Goal: Information Seeking & Learning: Check status

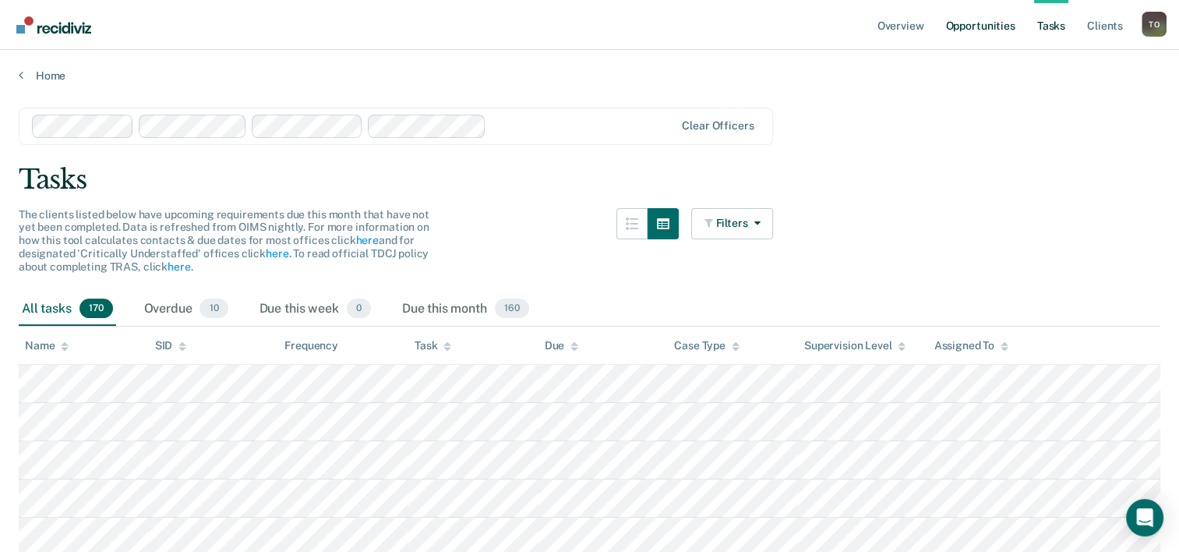
click at [955, 33] on link "Opportunities" at bounding box center [980, 25] width 76 height 50
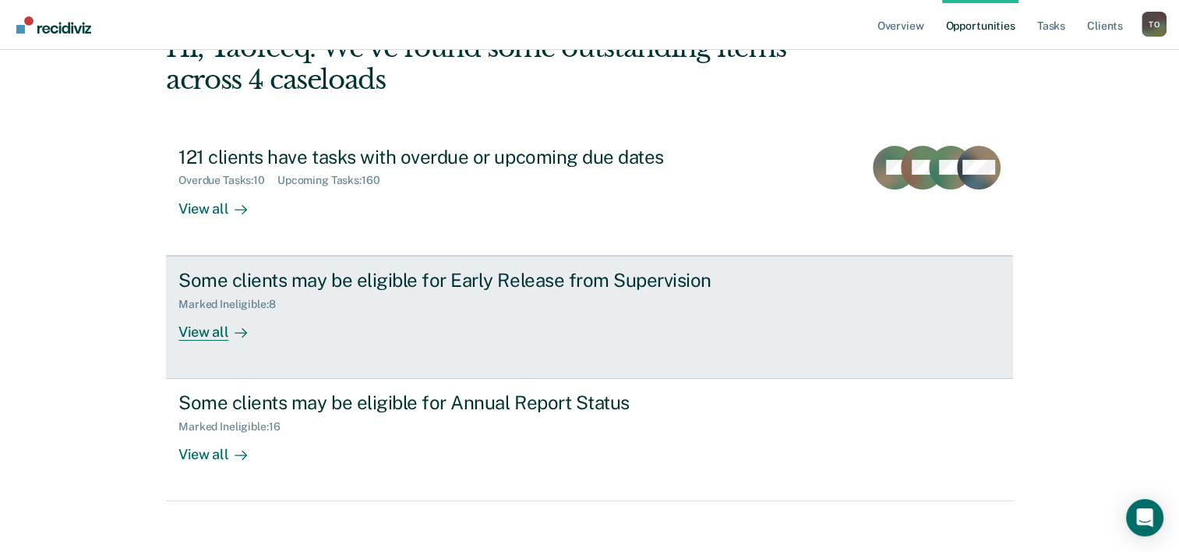
scroll to position [110, 0]
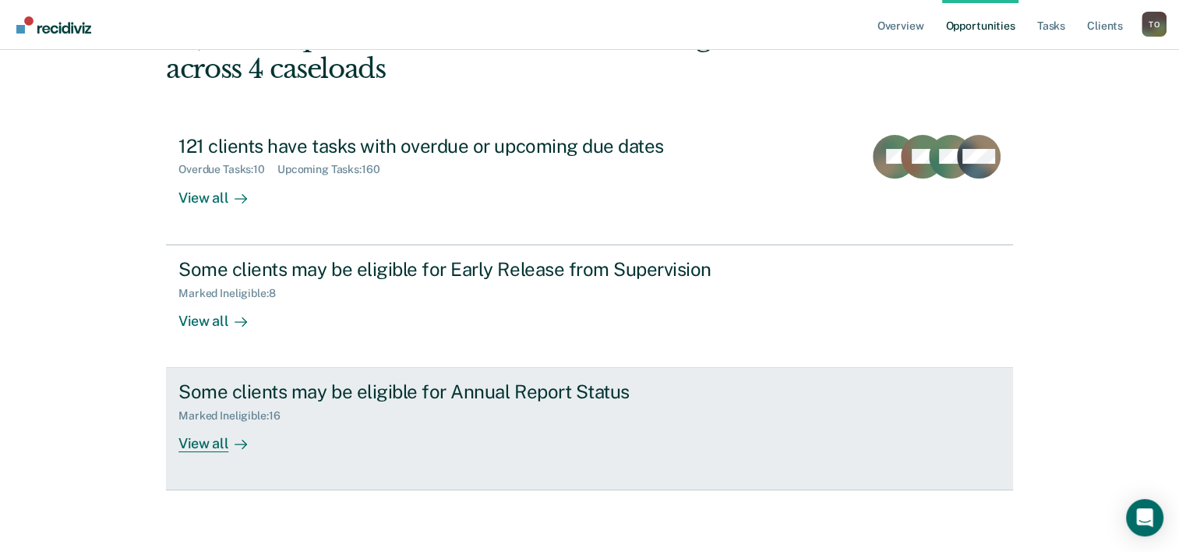
click at [207, 440] on div "View all" at bounding box center [221, 437] width 87 height 30
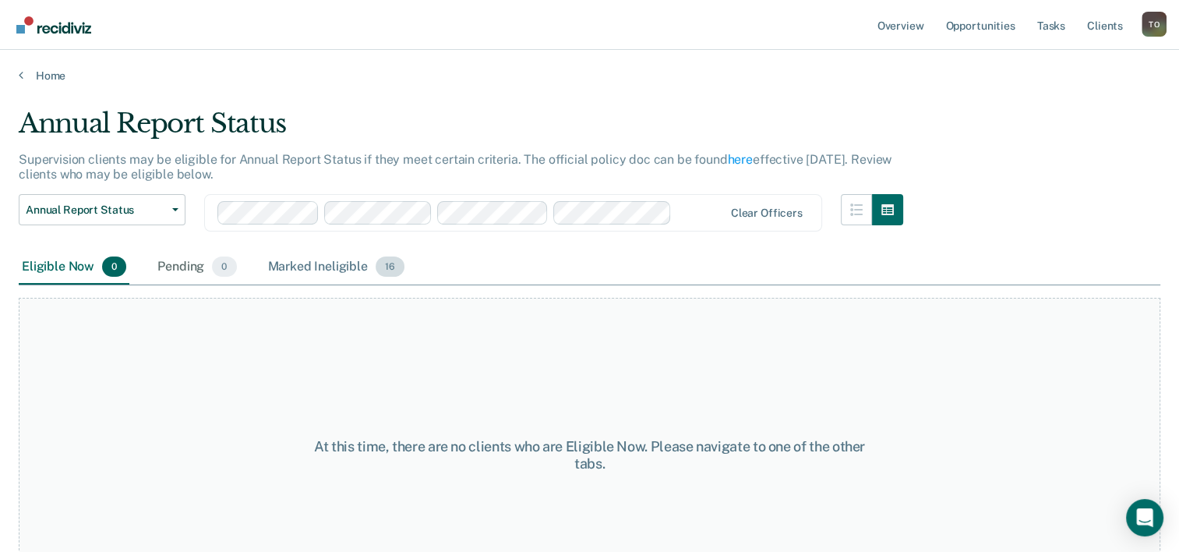
click at [386, 269] on span "16" at bounding box center [390, 266] width 29 height 20
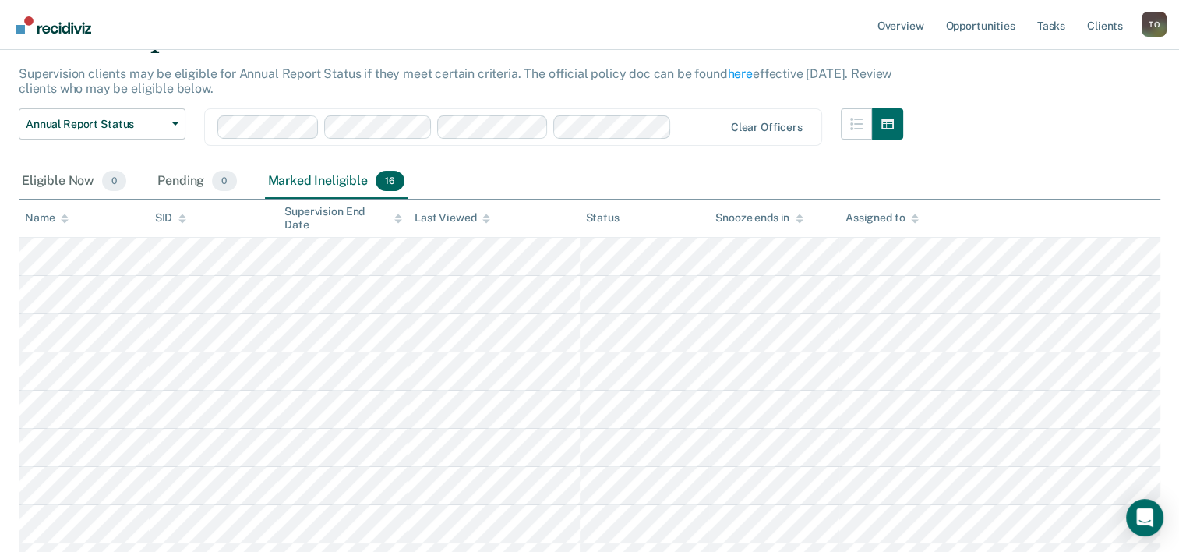
scroll to position [78, 0]
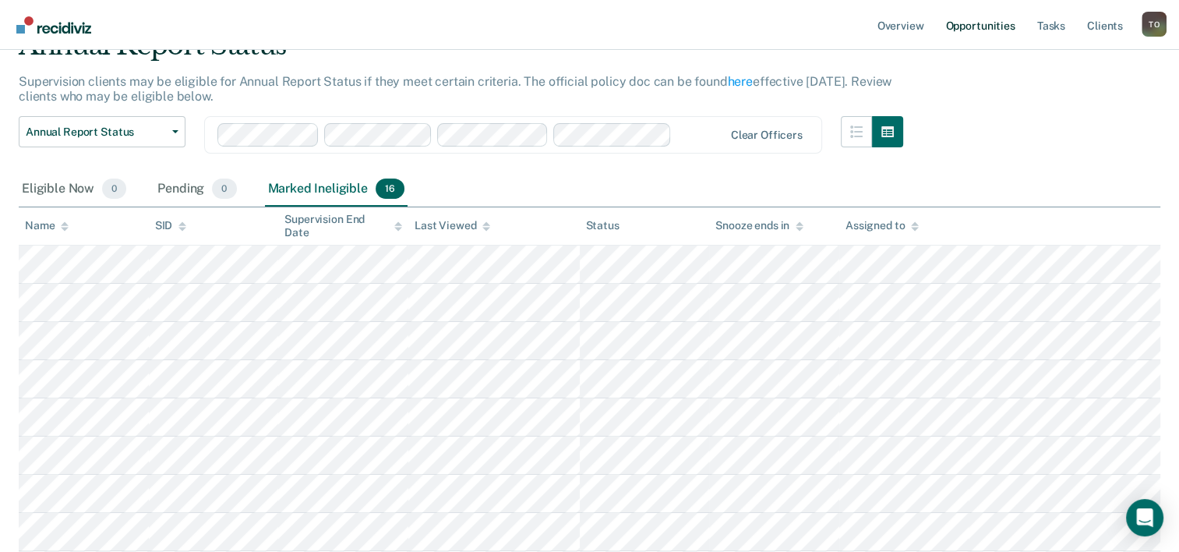
click at [967, 26] on link "Opportunities" at bounding box center [980, 25] width 76 height 50
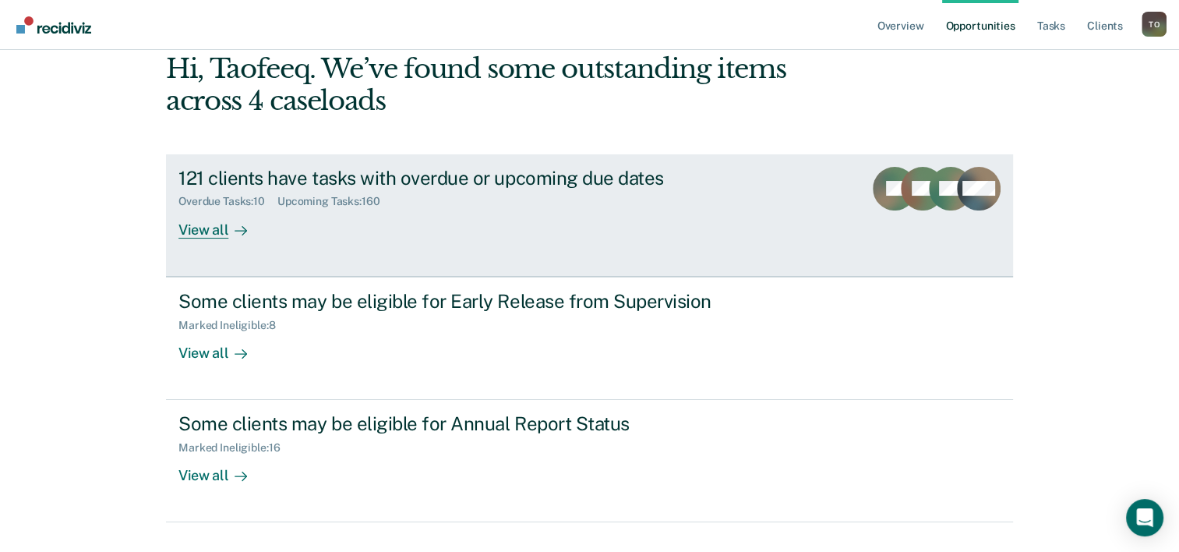
scroll to position [110, 0]
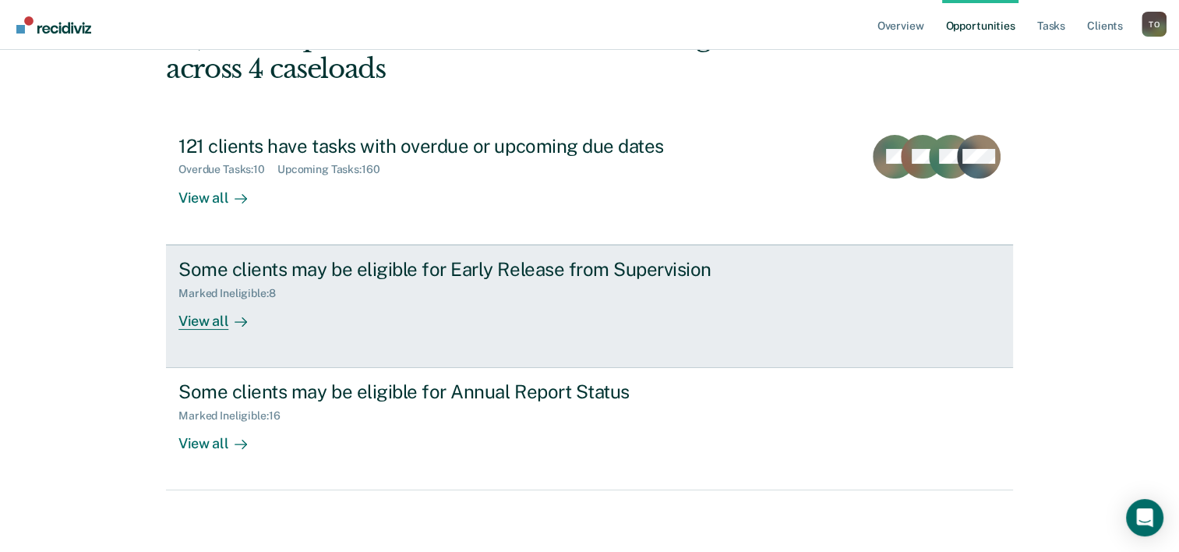
click at [209, 320] on div "View all" at bounding box center [221, 314] width 87 height 30
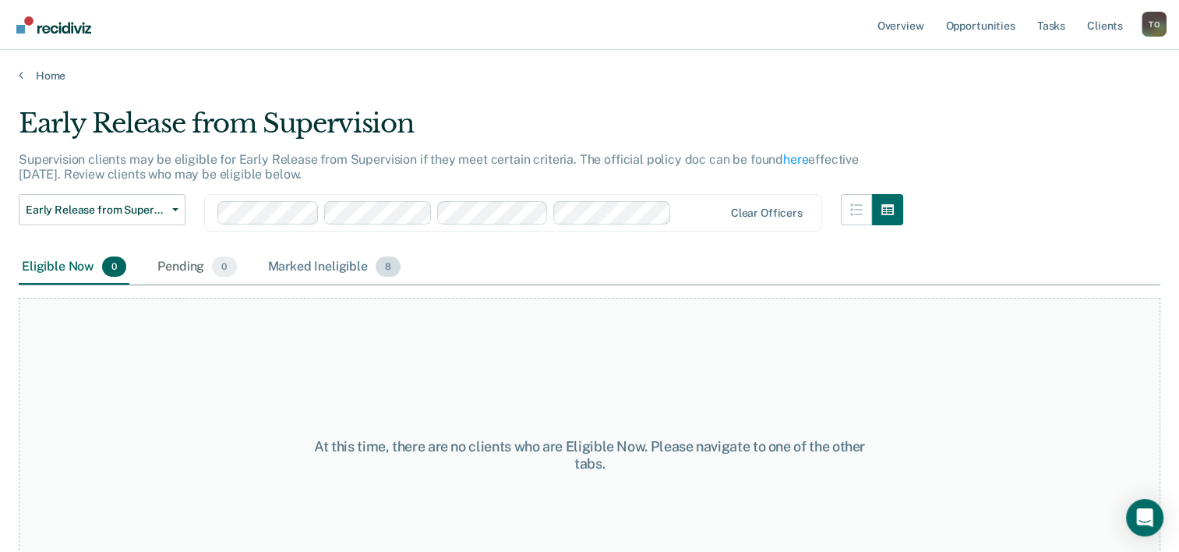
click at [386, 264] on span "8" at bounding box center [388, 266] width 25 height 20
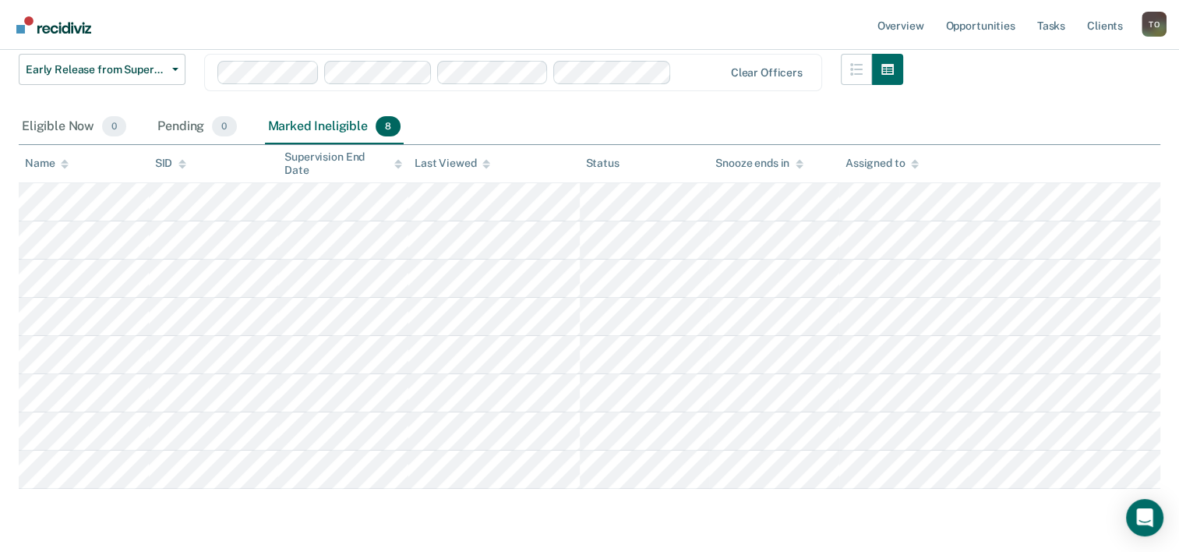
scroll to position [156, 0]
